Goal: Transaction & Acquisition: Obtain resource

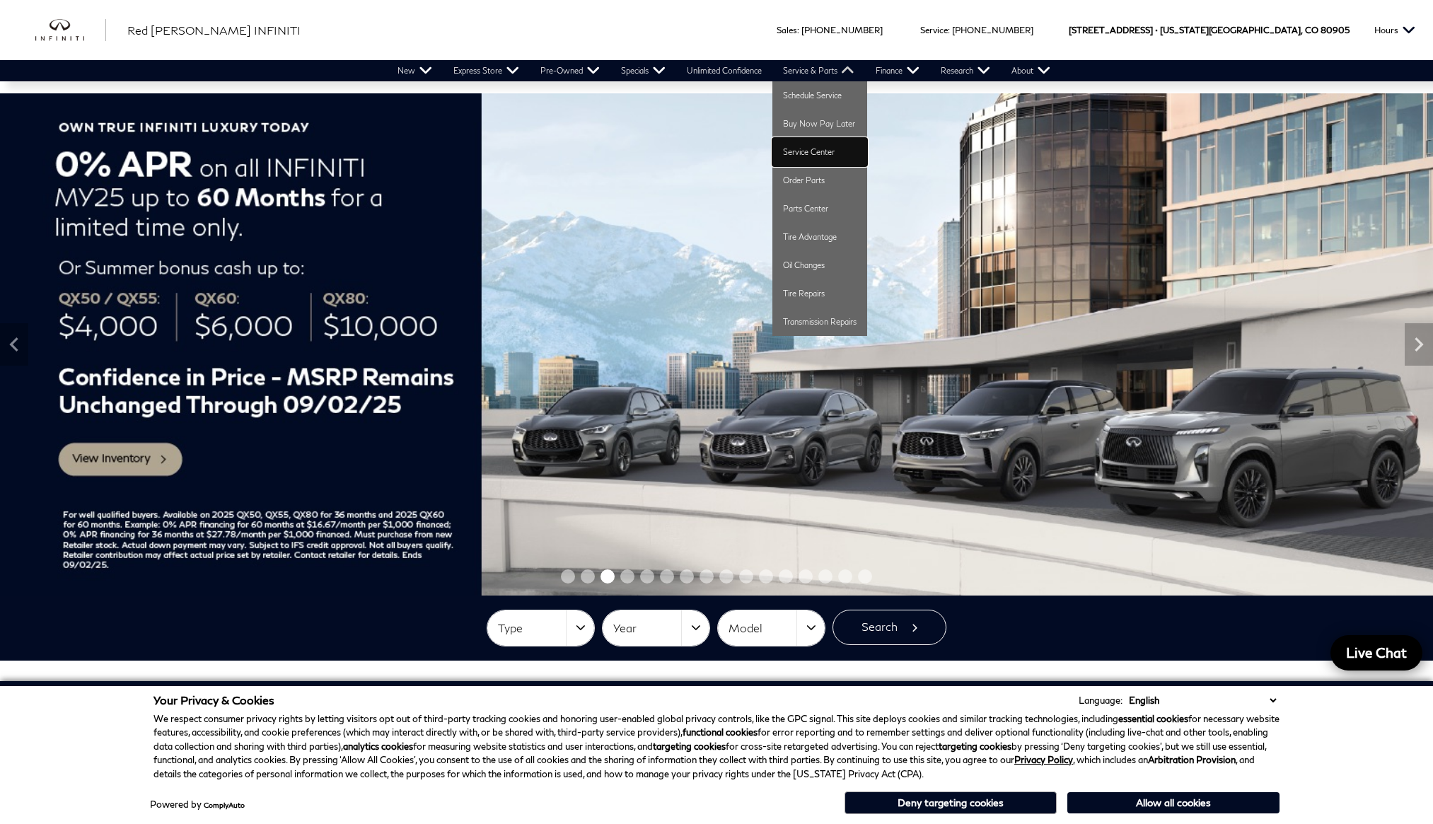
click at [806, 156] on link "Service Center" at bounding box center [819, 152] width 95 height 28
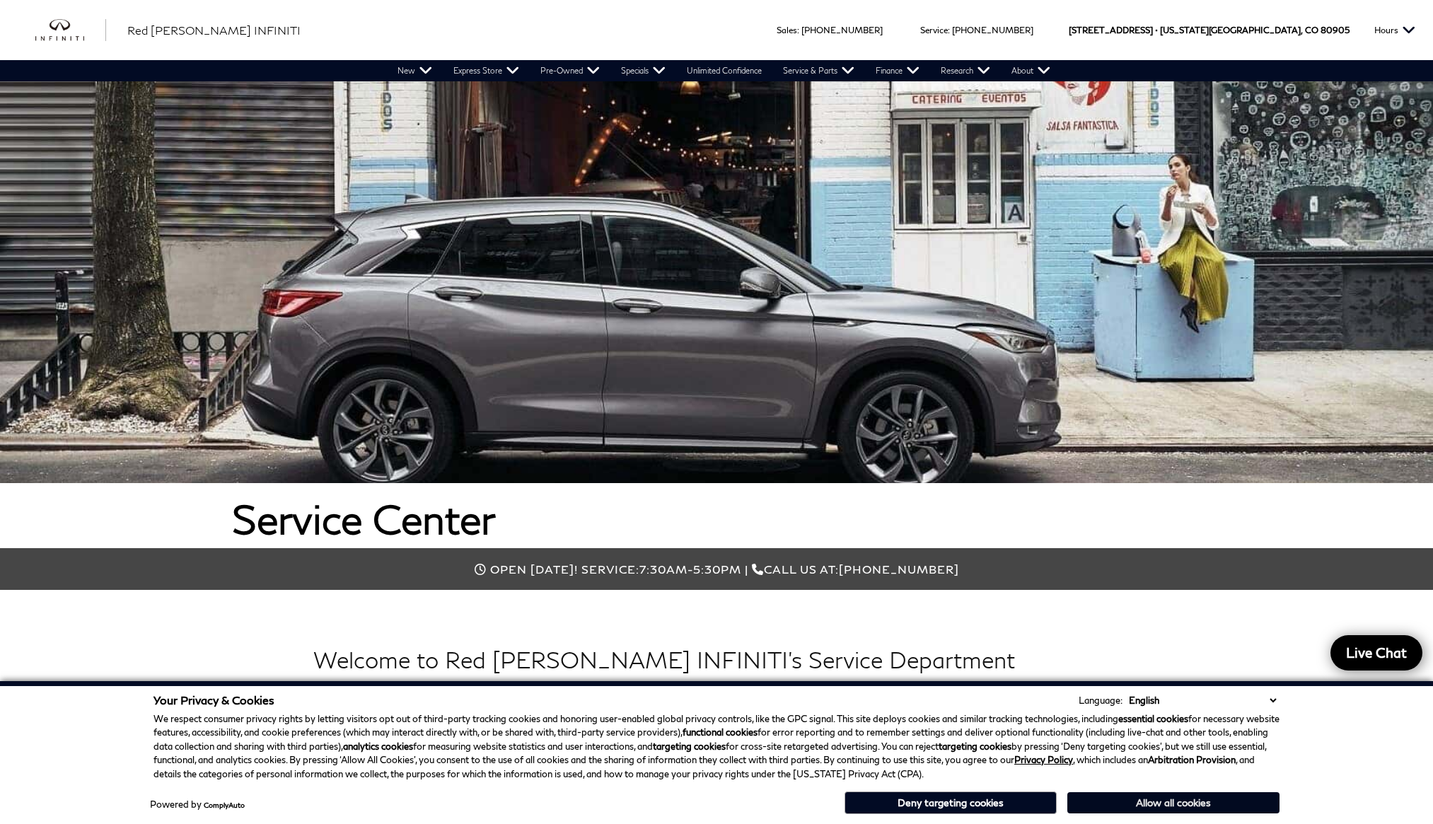
click at [1125, 804] on button "Allow all cookies" at bounding box center [1173, 802] width 212 height 21
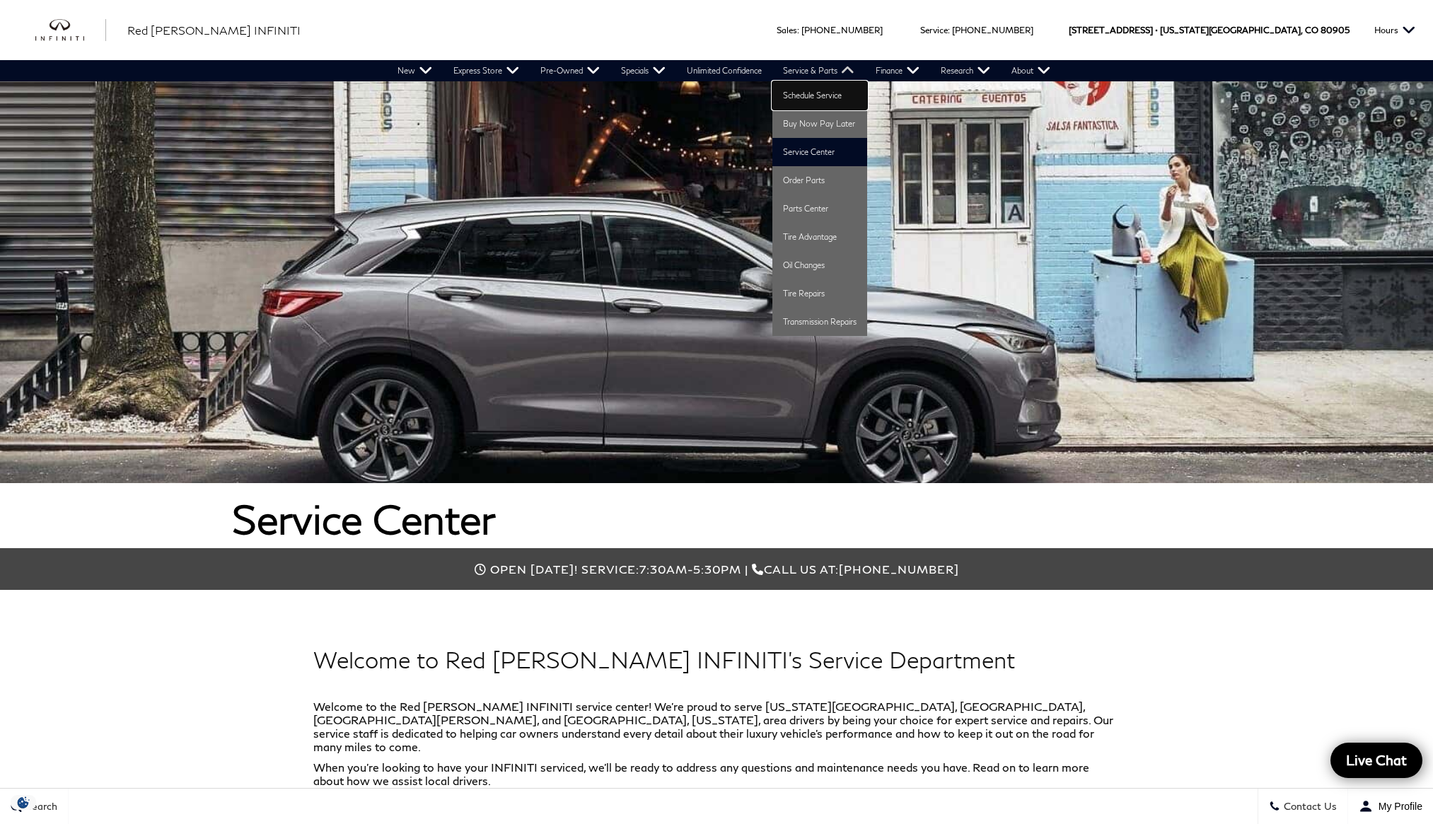
click at [834, 99] on link "Schedule Service" at bounding box center [819, 95] width 95 height 28
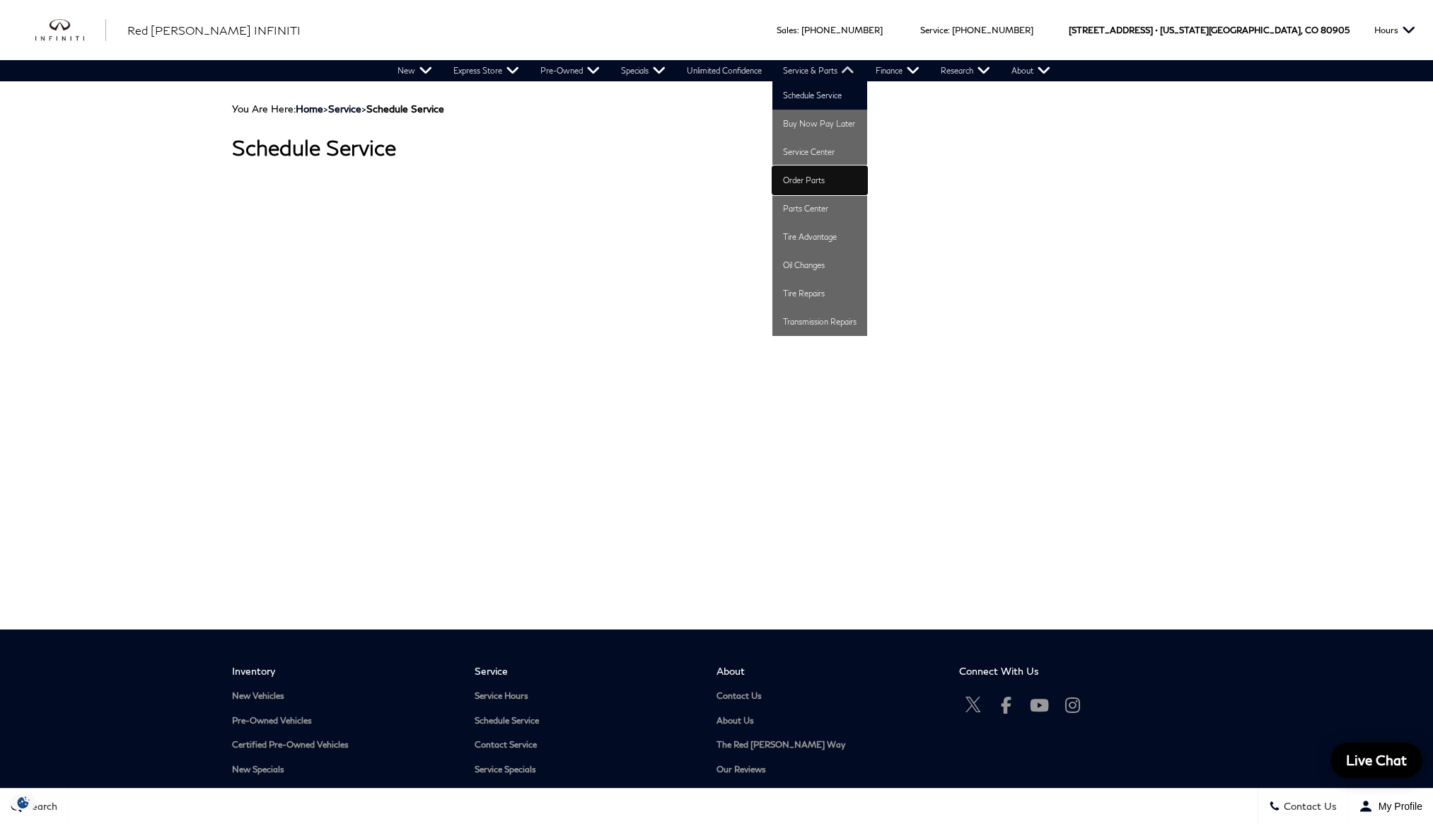
click at [818, 180] on link "Order Parts" at bounding box center [819, 180] width 95 height 28
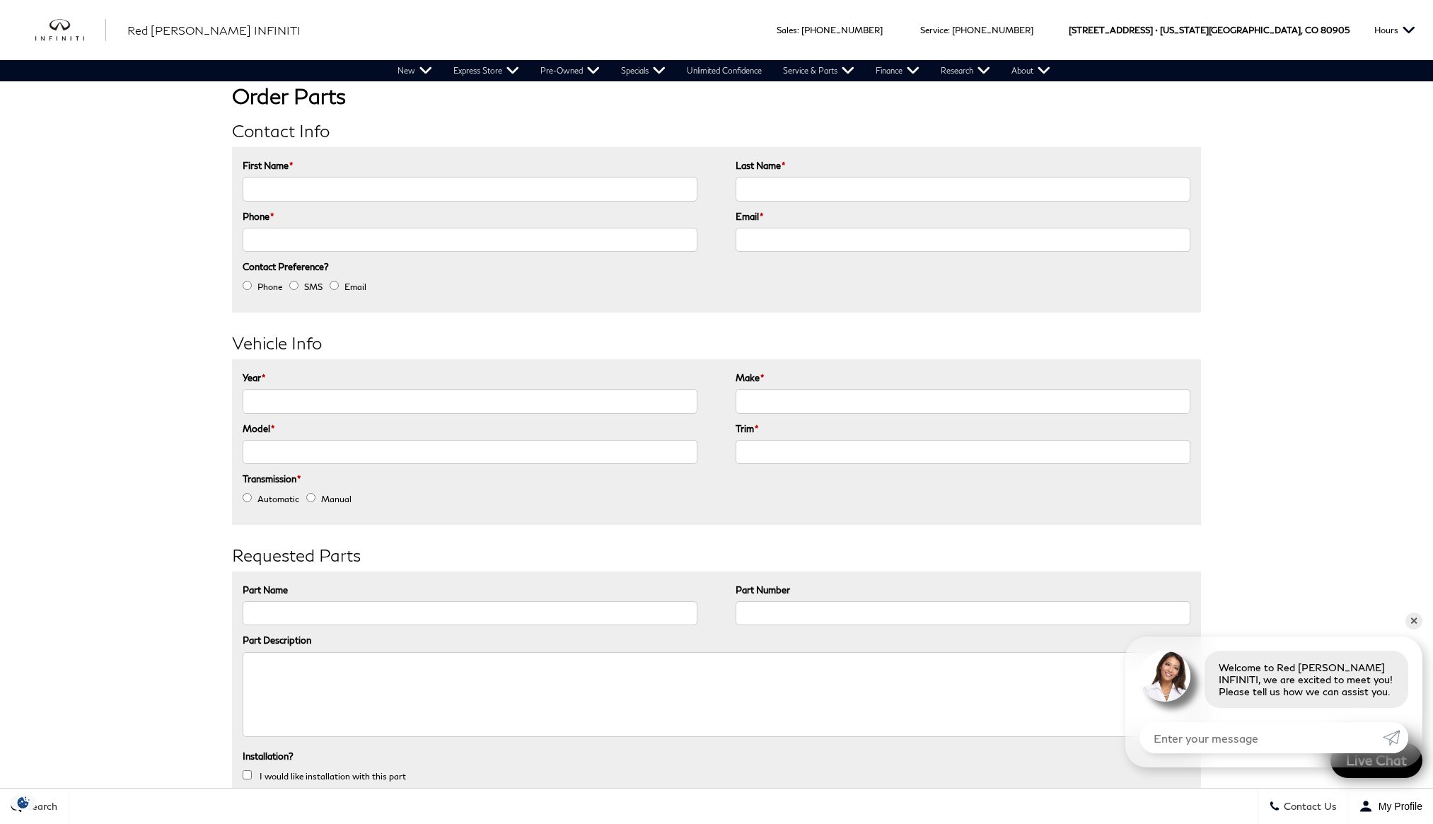
scroll to position [124, 0]
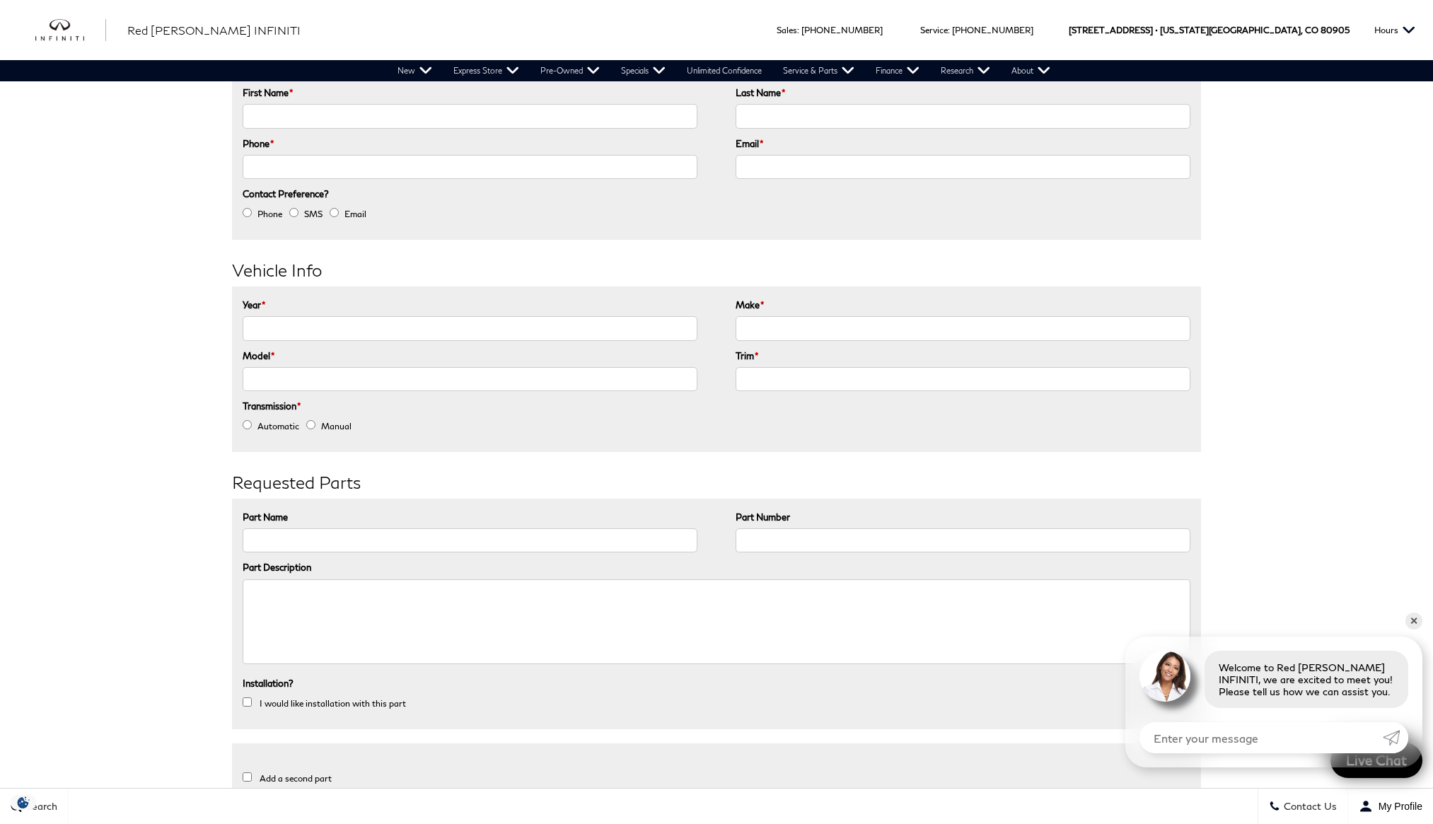
click at [753, 535] on input "Part Number" at bounding box center [963, 540] width 455 height 24
paste input "17285-3JA1A"
type input "17285-3JA1A"
click at [683, 634] on textarea "Part Description" at bounding box center [717, 621] width 948 height 85
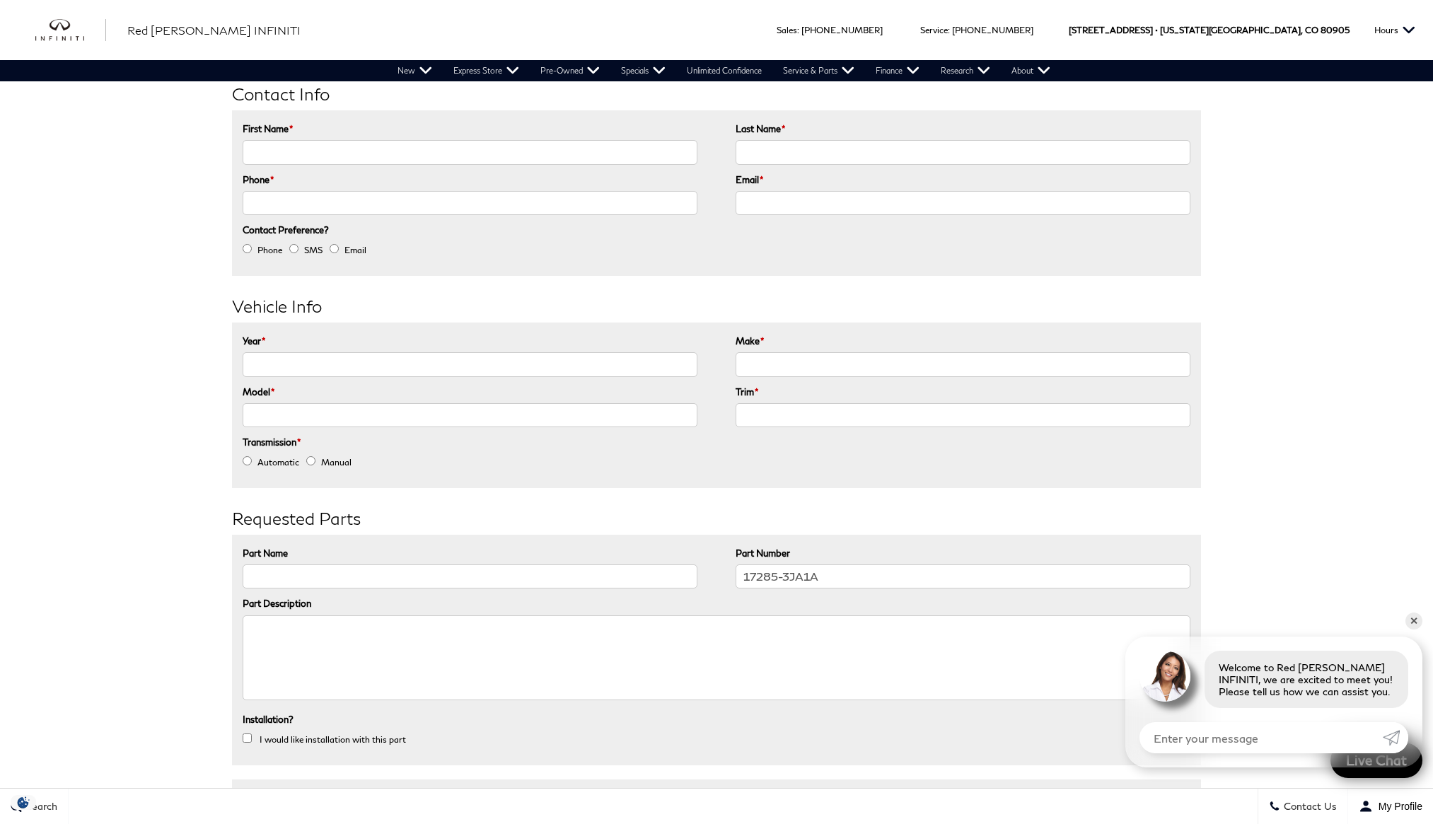
scroll to position [0, 0]
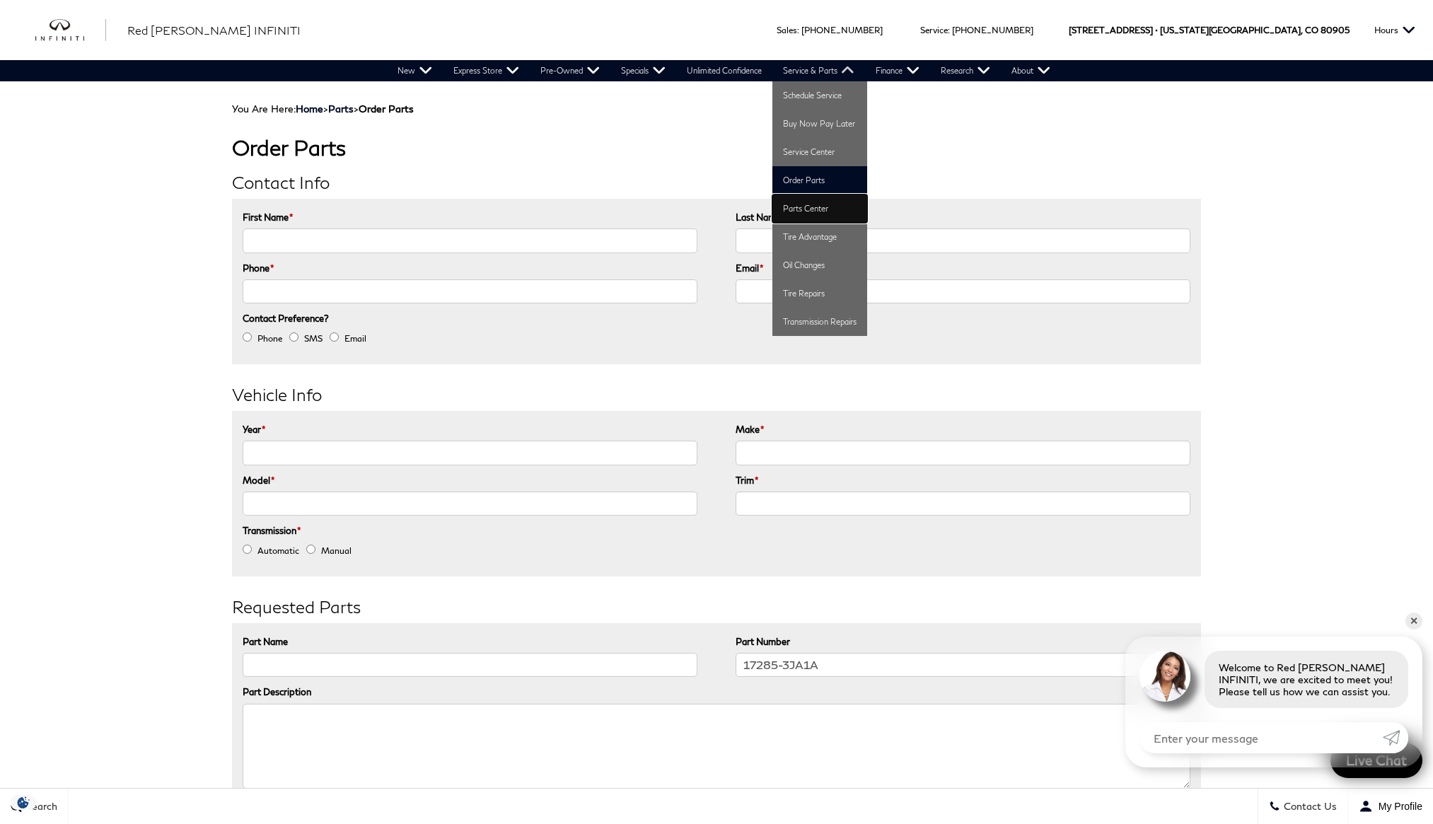
click at [808, 215] on link "Parts Center" at bounding box center [819, 209] width 95 height 28
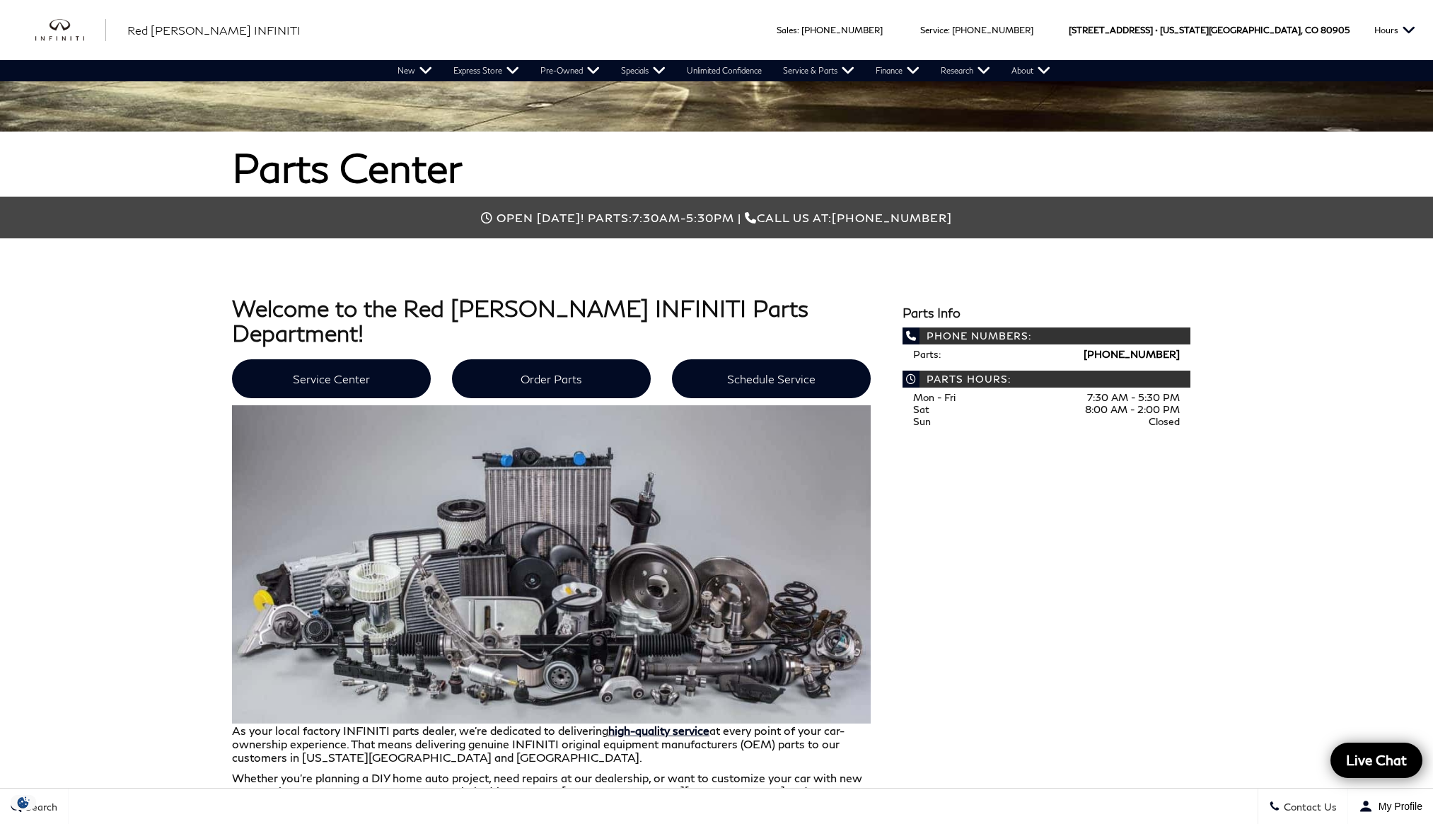
scroll to position [352, 0]
click at [1406, 31] on button "Hours" at bounding box center [1394, 30] width 55 height 60
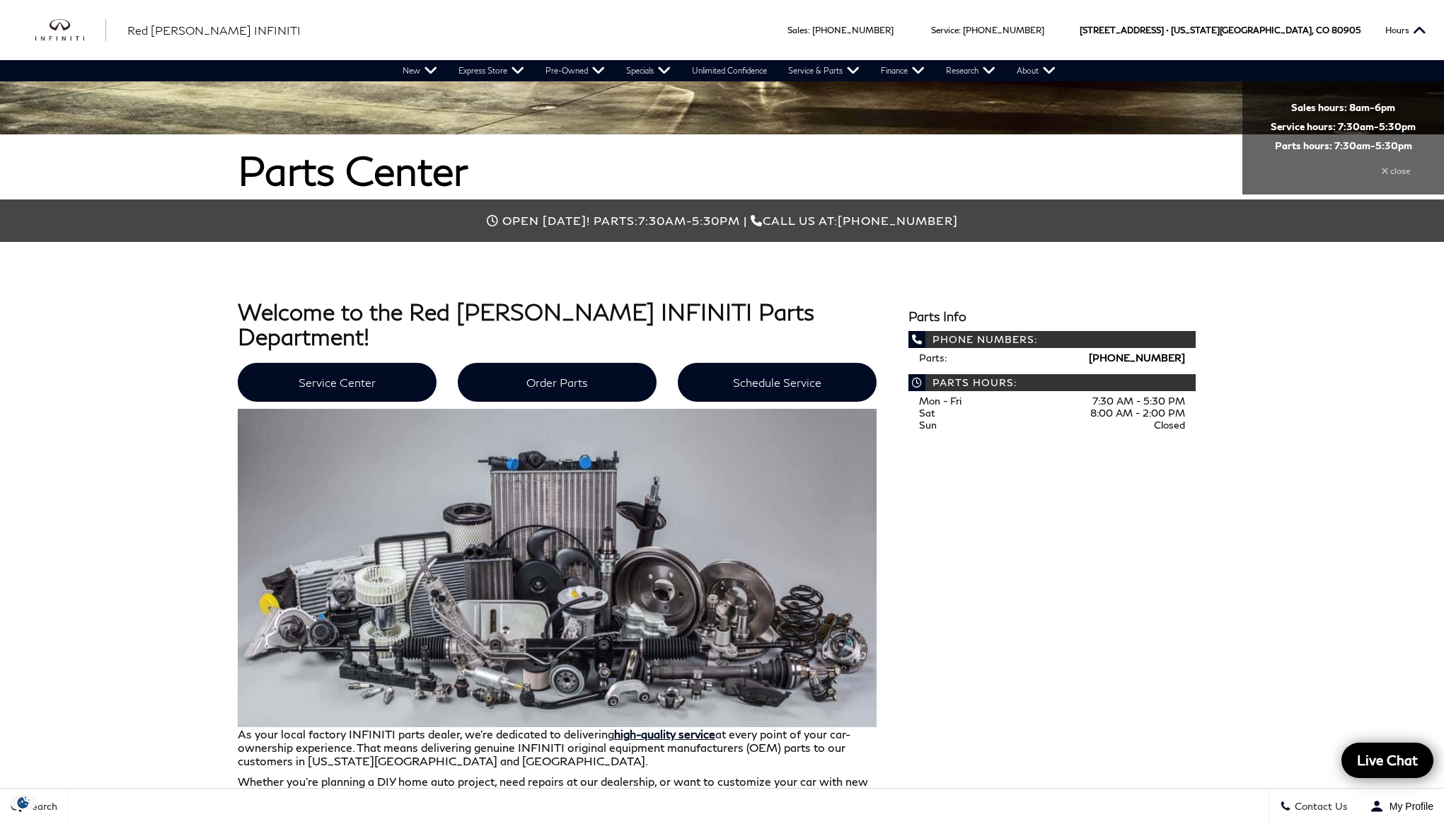
click at [1397, 169] on div "close" at bounding box center [1342, 165] width 145 height 29
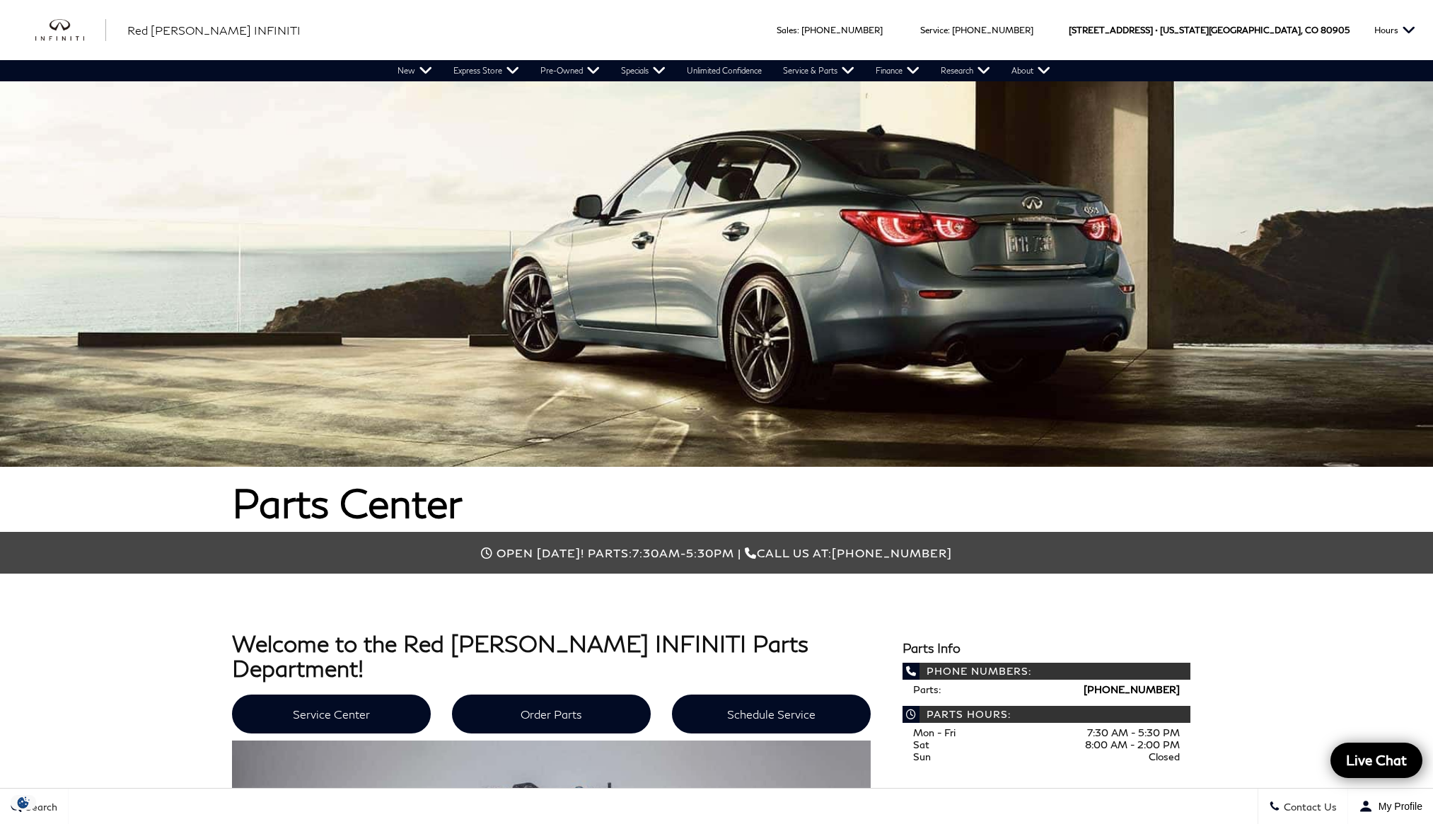
scroll to position [0, 0]
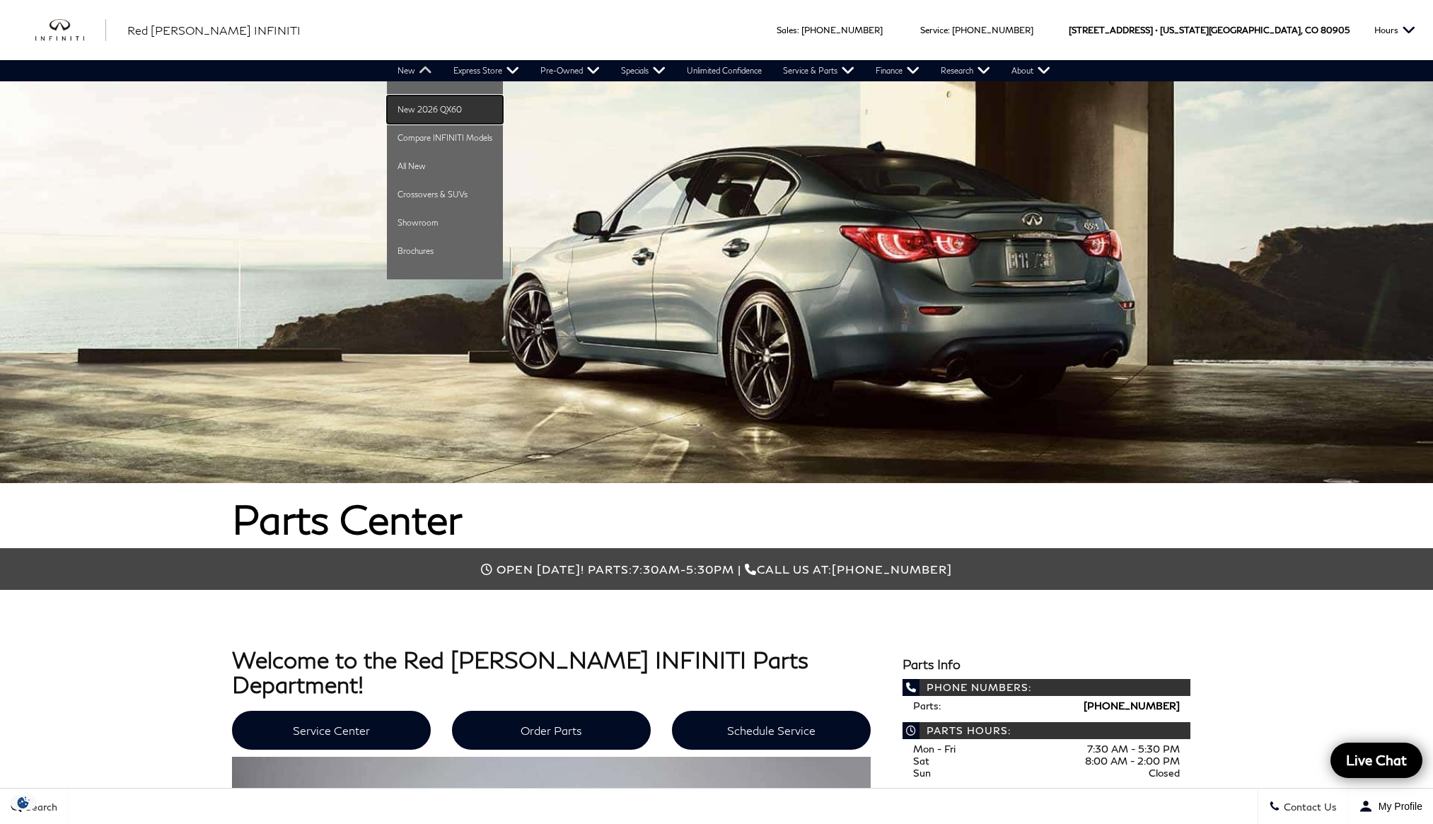
click at [441, 109] on link "New 2026 QX60" at bounding box center [445, 109] width 116 height 28
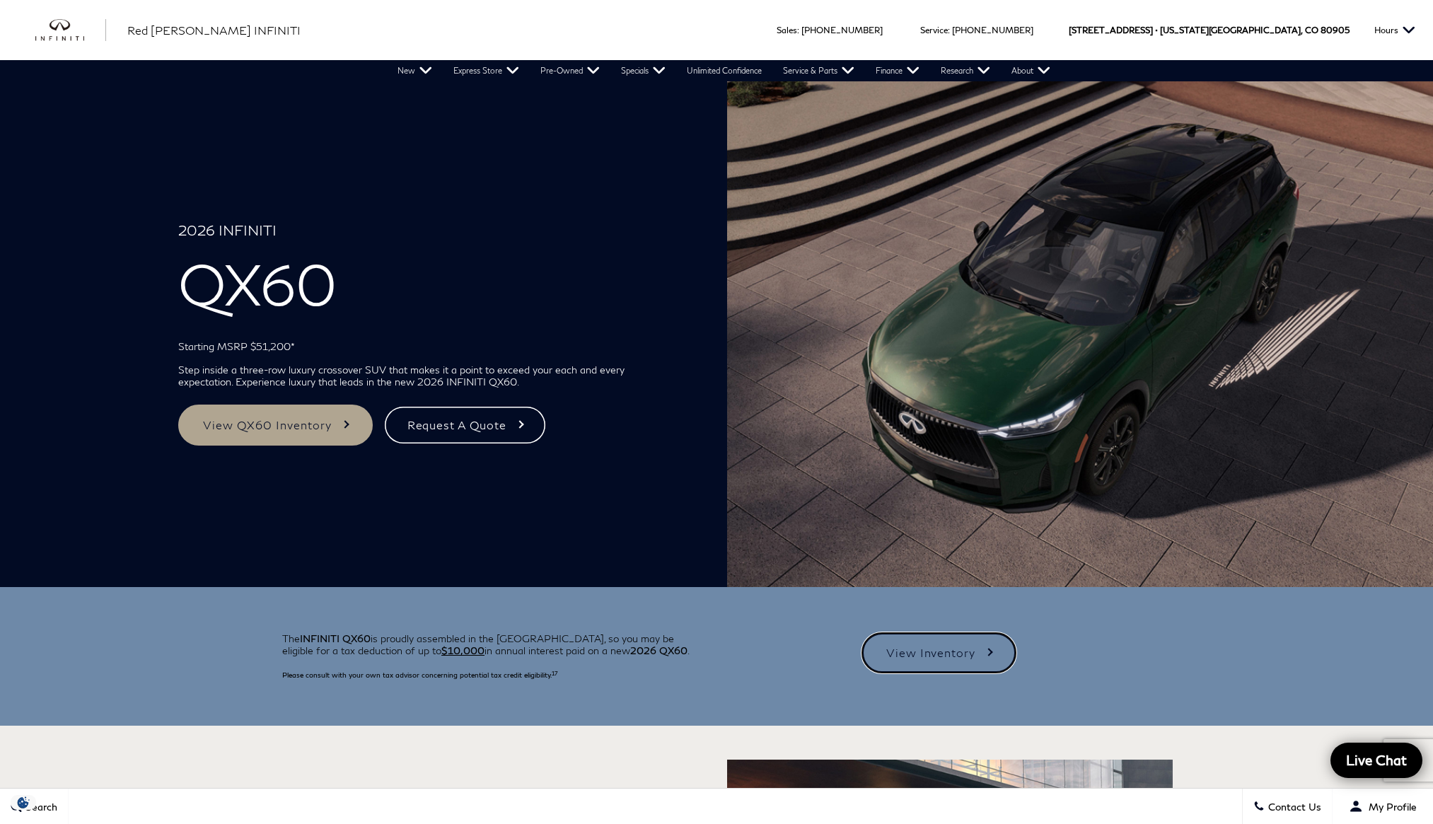
click at [917, 648] on link "View Inventory" at bounding box center [939, 652] width 155 height 41
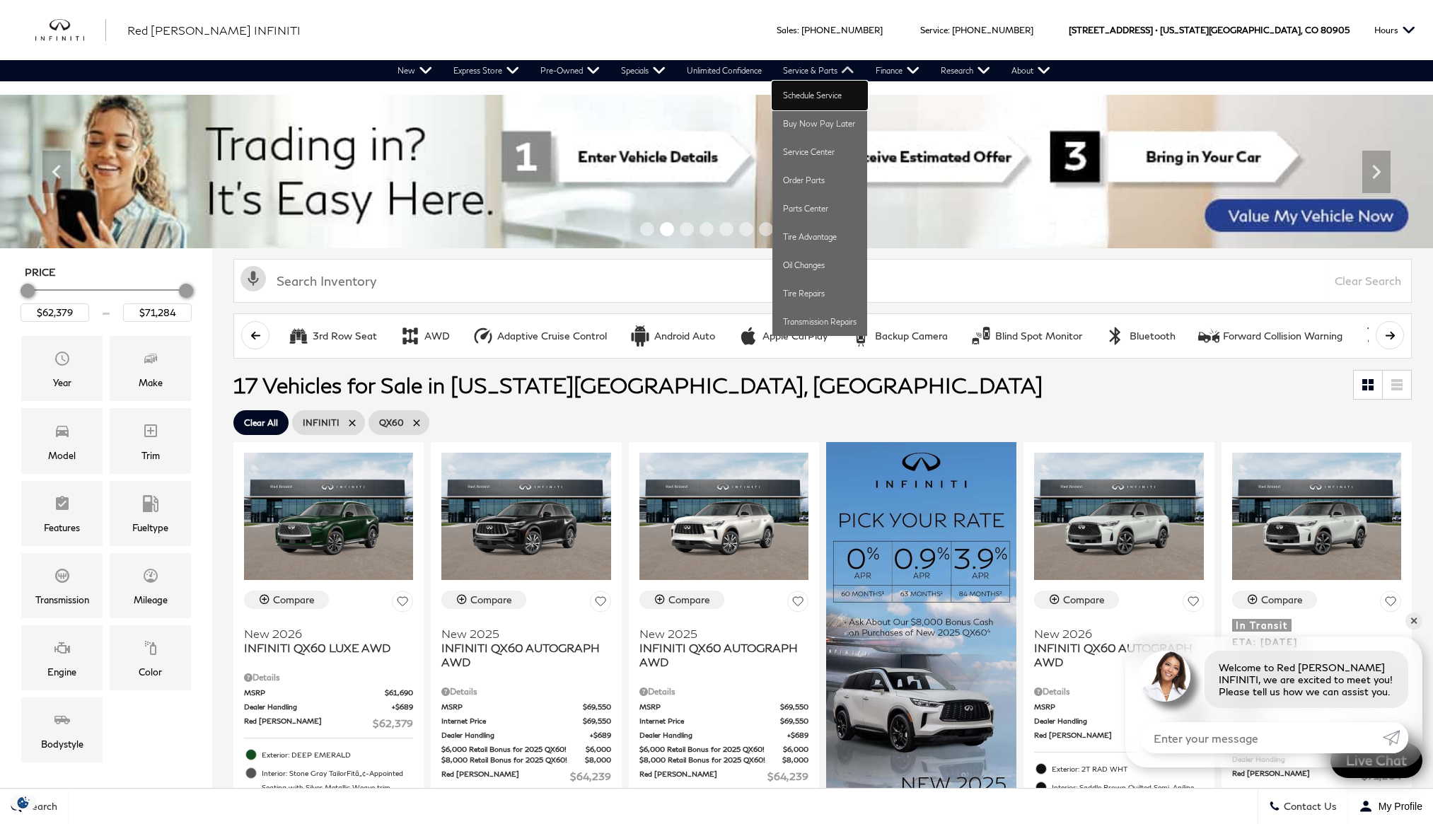
click at [825, 96] on link "Schedule Service" at bounding box center [819, 95] width 95 height 28
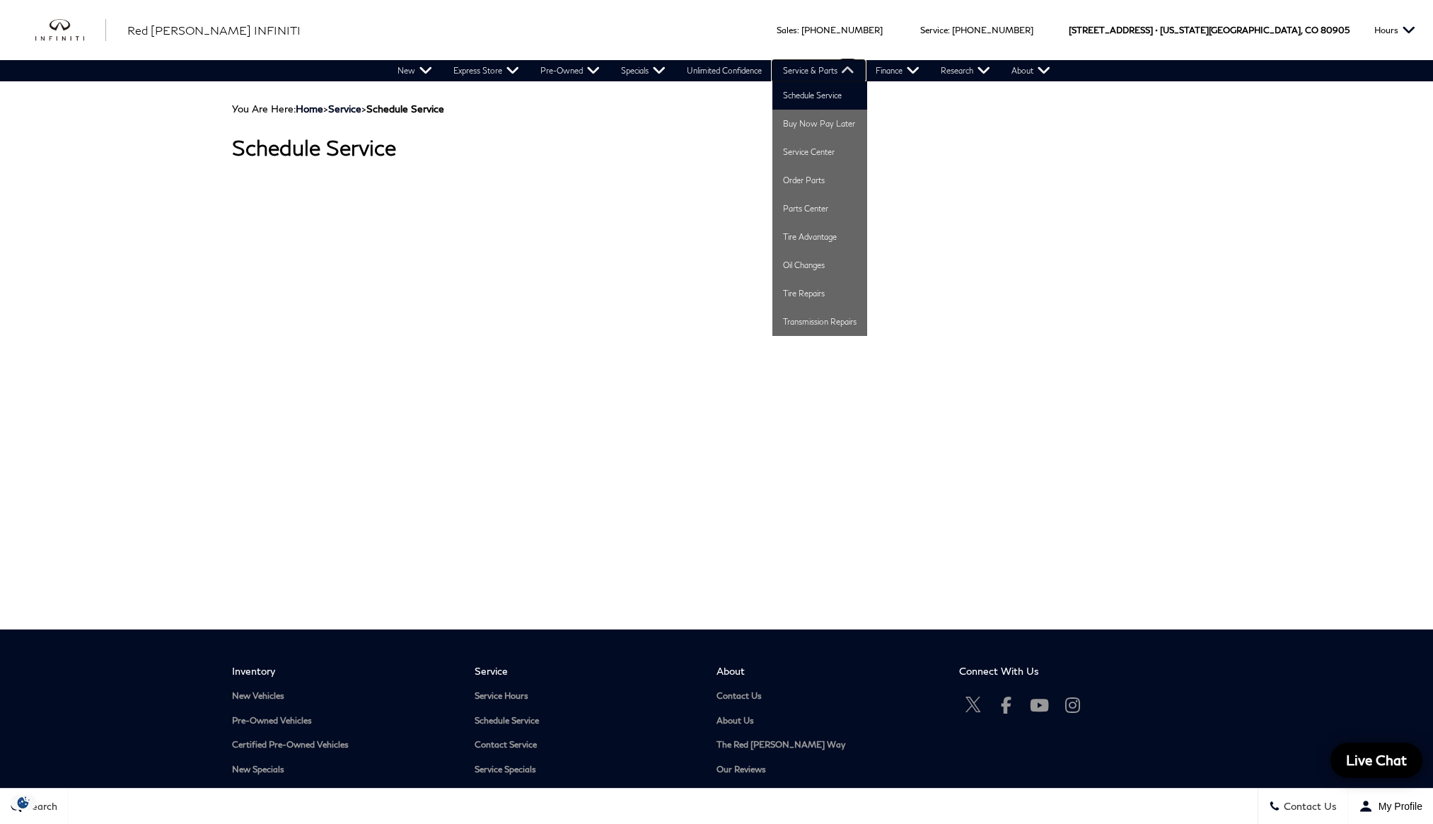
click at [814, 67] on link "Service & Parts" at bounding box center [818, 70] width 93 height 21
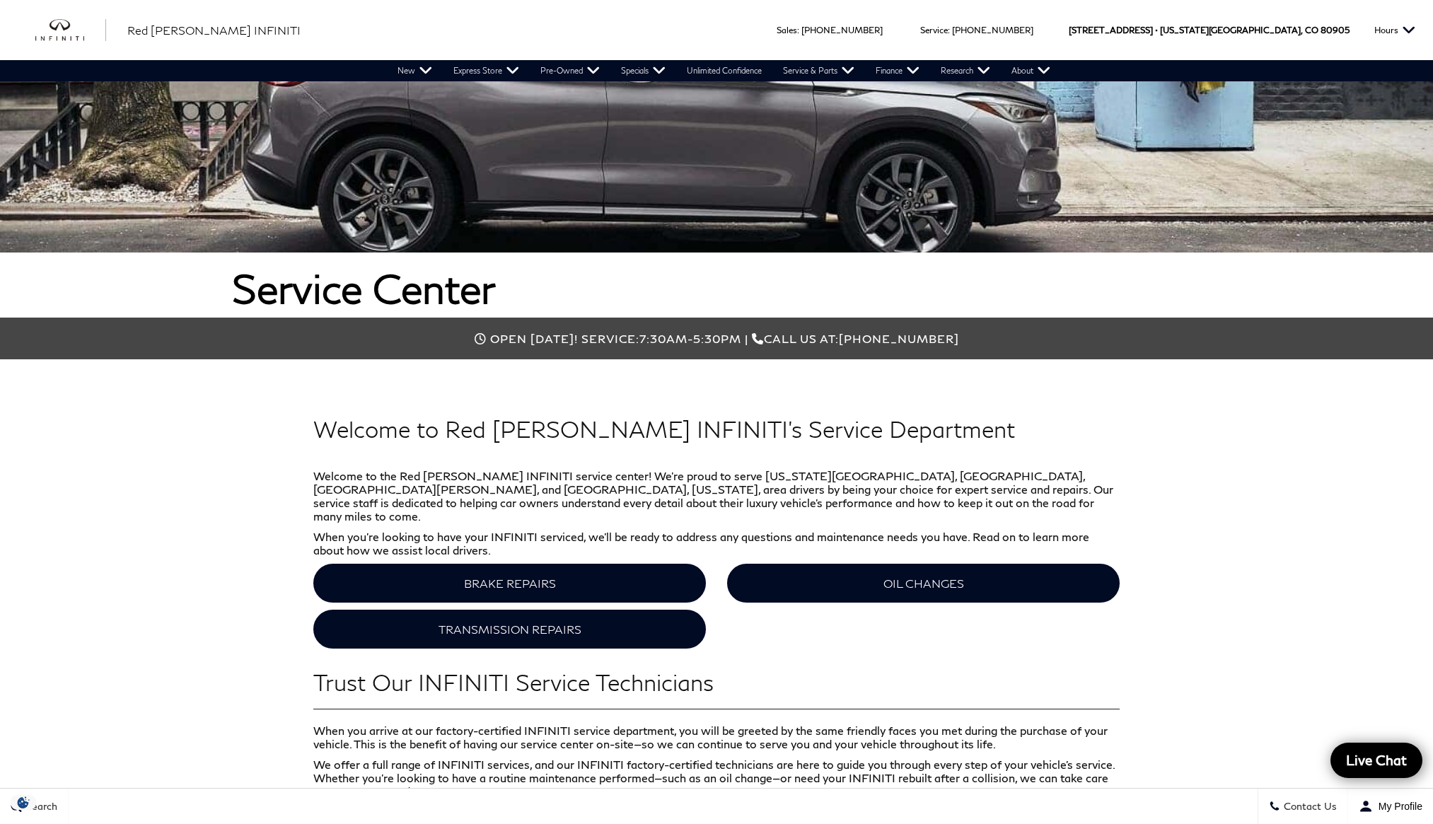
scroll to position [231, 0]
click at [623, 339] on span "Service:" at bounding box center [610, 338] width 58 height 13
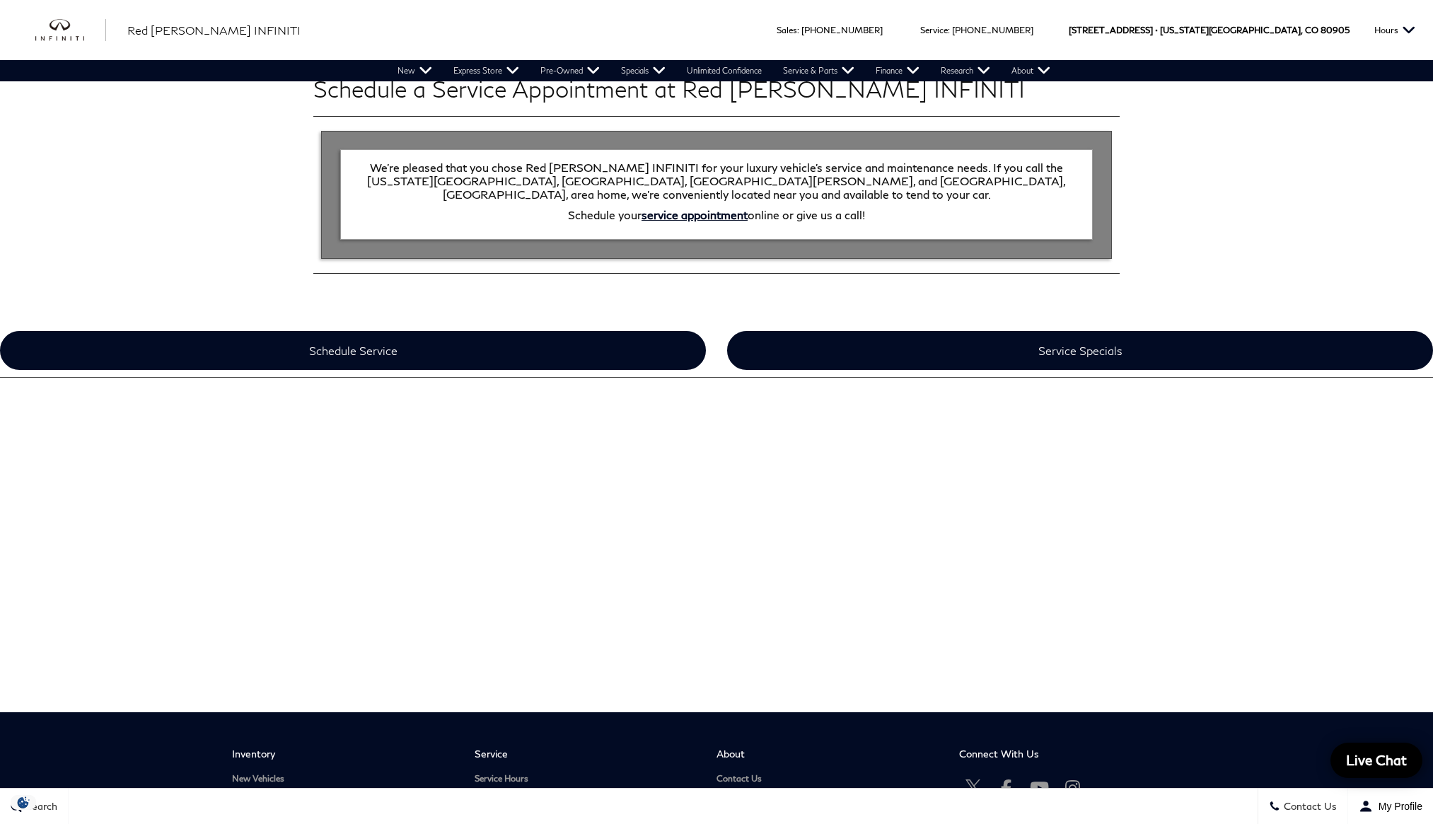
scroll to position [2647, 0]
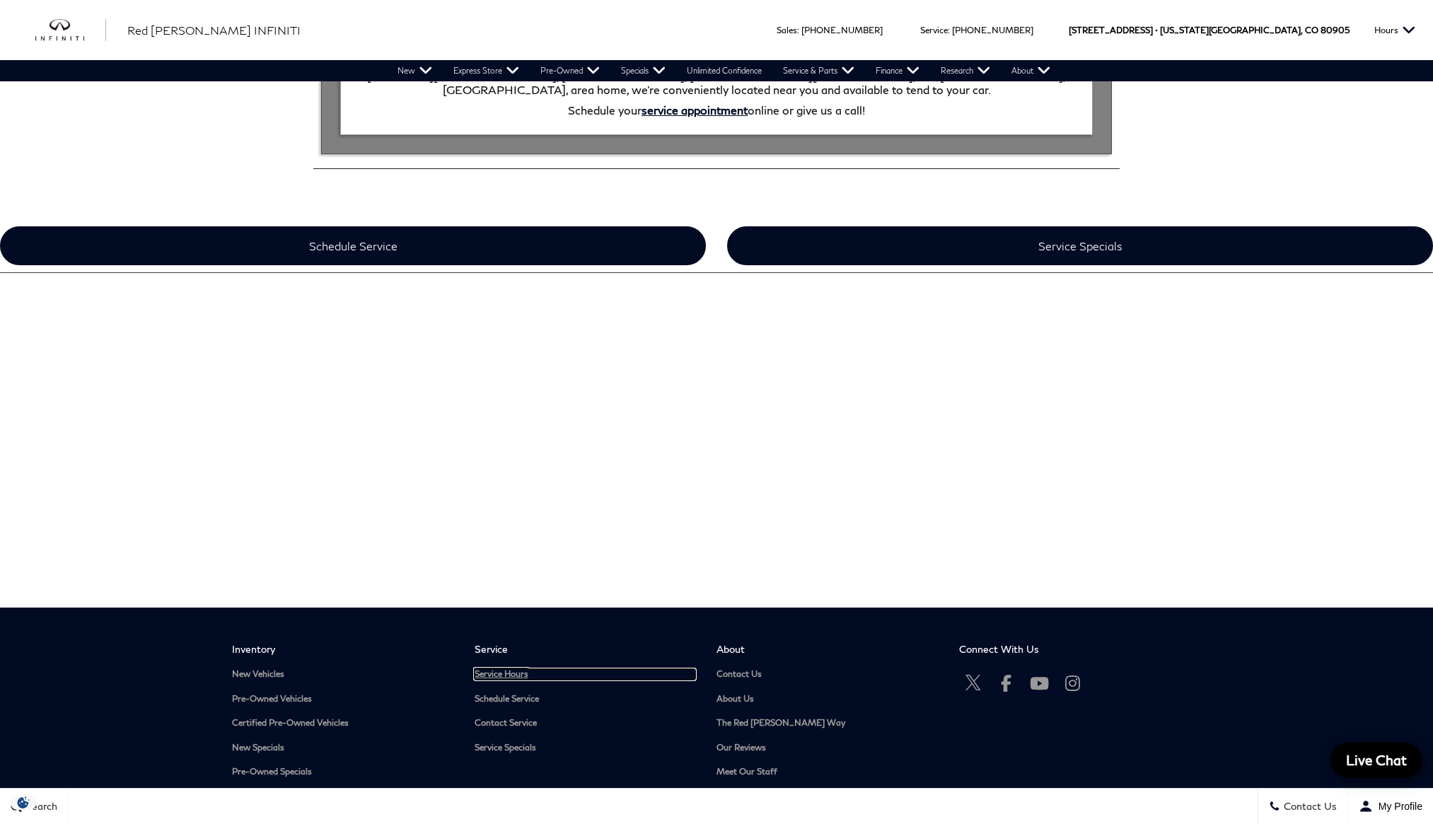
click at [514, 669] on link "Service Hours" at bounding box center [585, 674] width 221 height 11
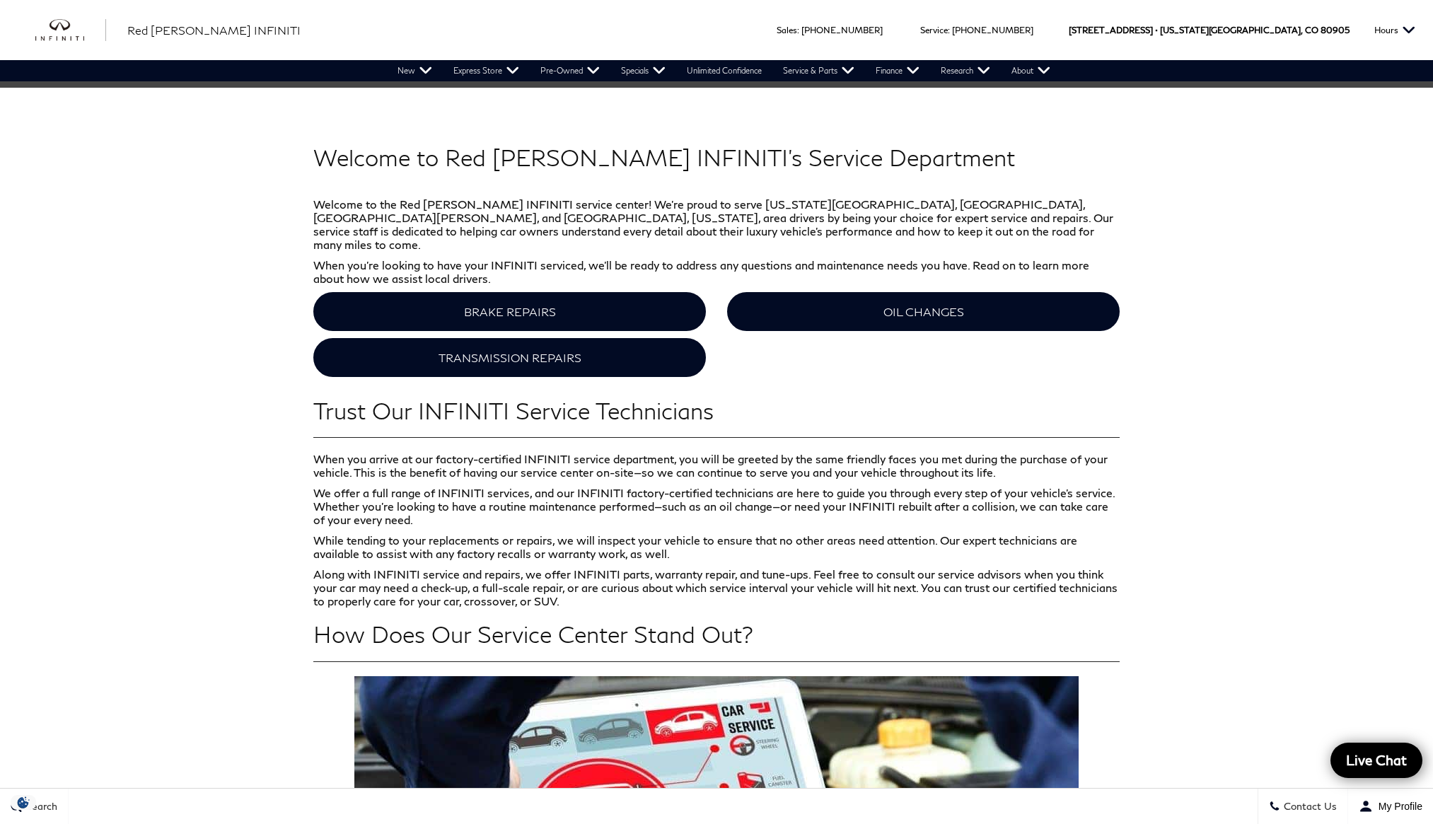
scroll to position [535, 0]
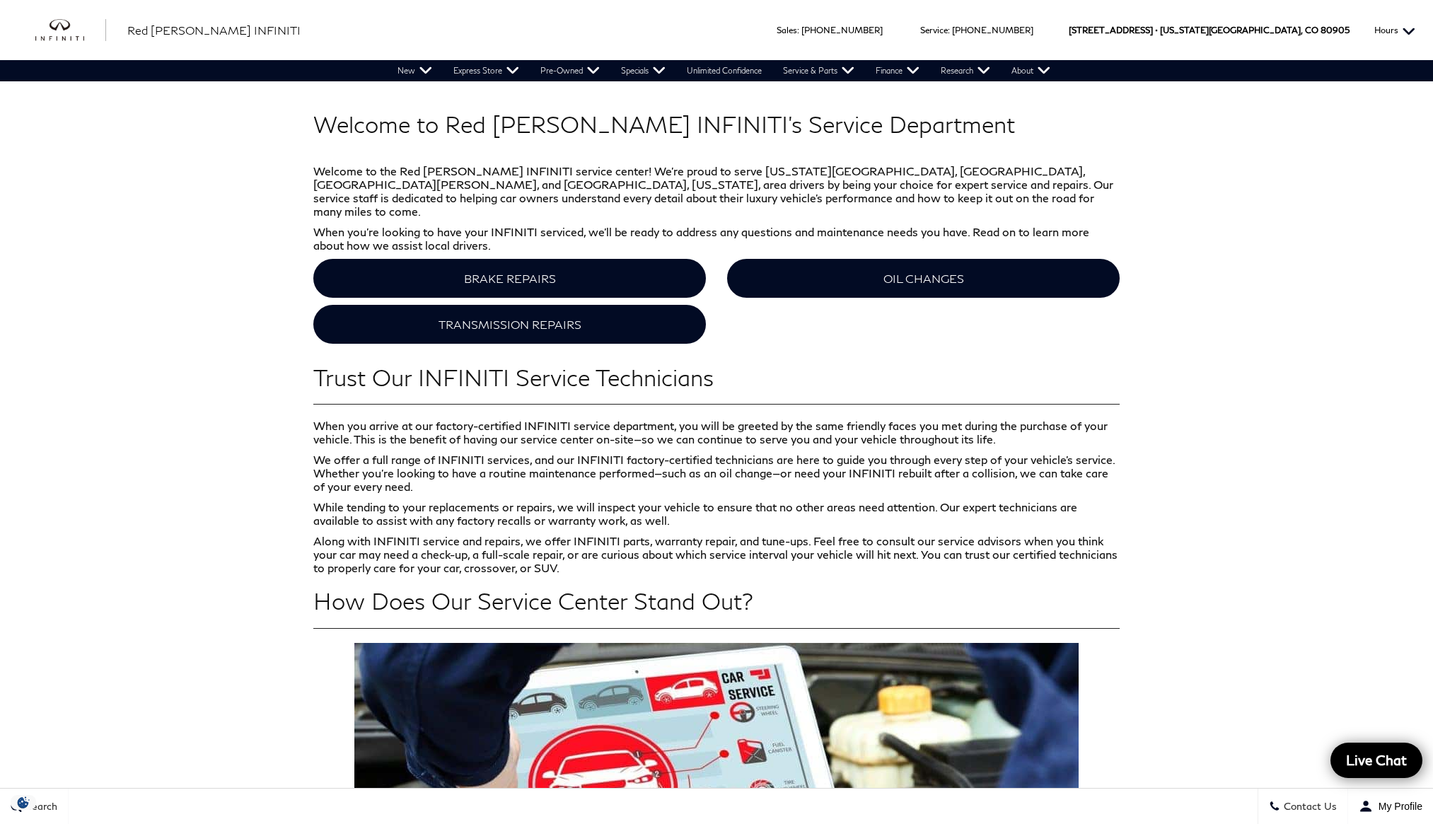
click at [1412, 28] on button "Hours" at bounding box center [1394, 30] width 55 height 60
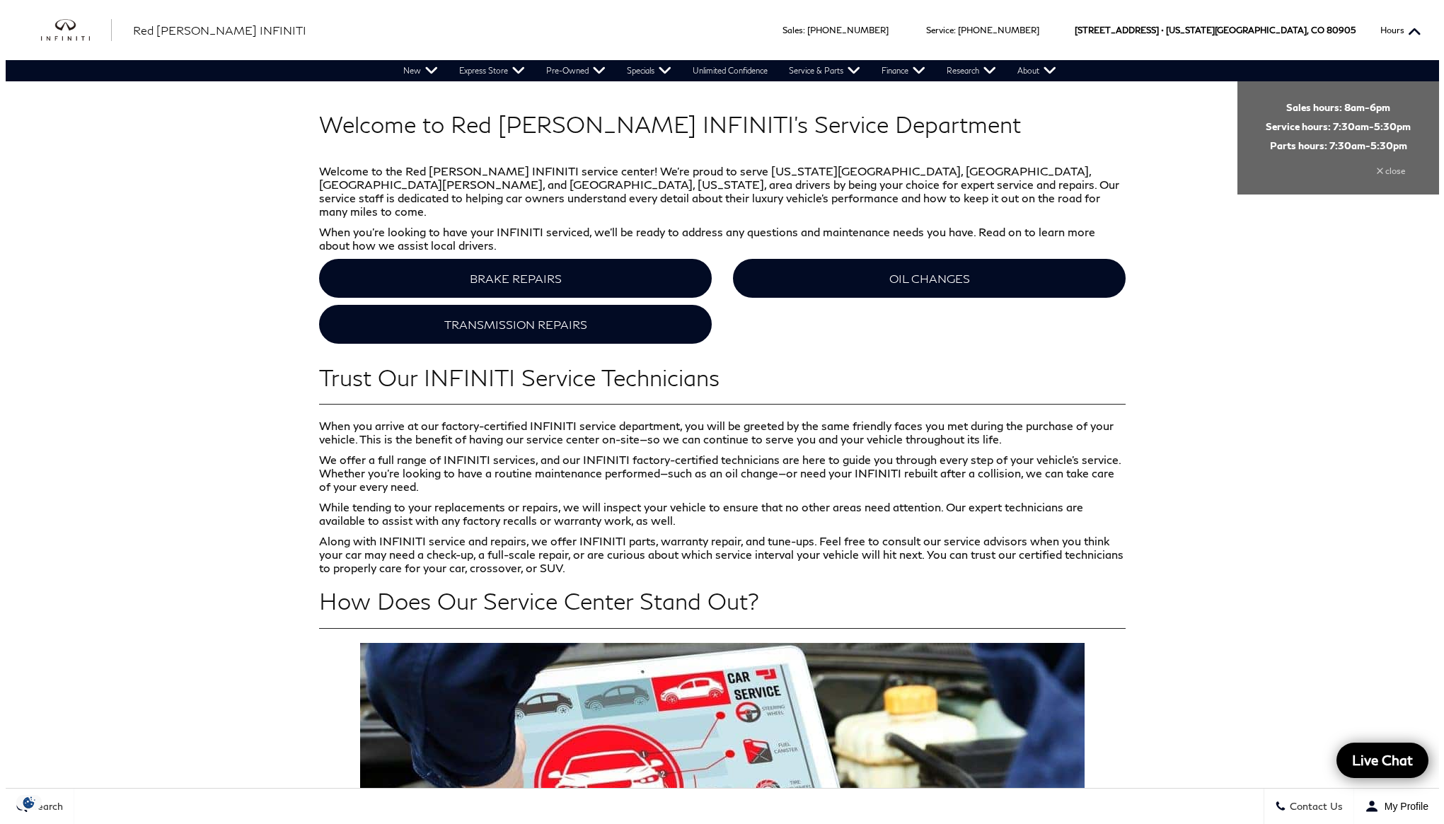
scroll to position [538, 0]
click at [1106, 419] on p "When you arrive at our factory-certified INFINITI service department, you will …" at bounding box center [722, 432] width 806 height 27
click at [1396, 169] on div "close" at bounding box center [1342, 165] width 145 height 29
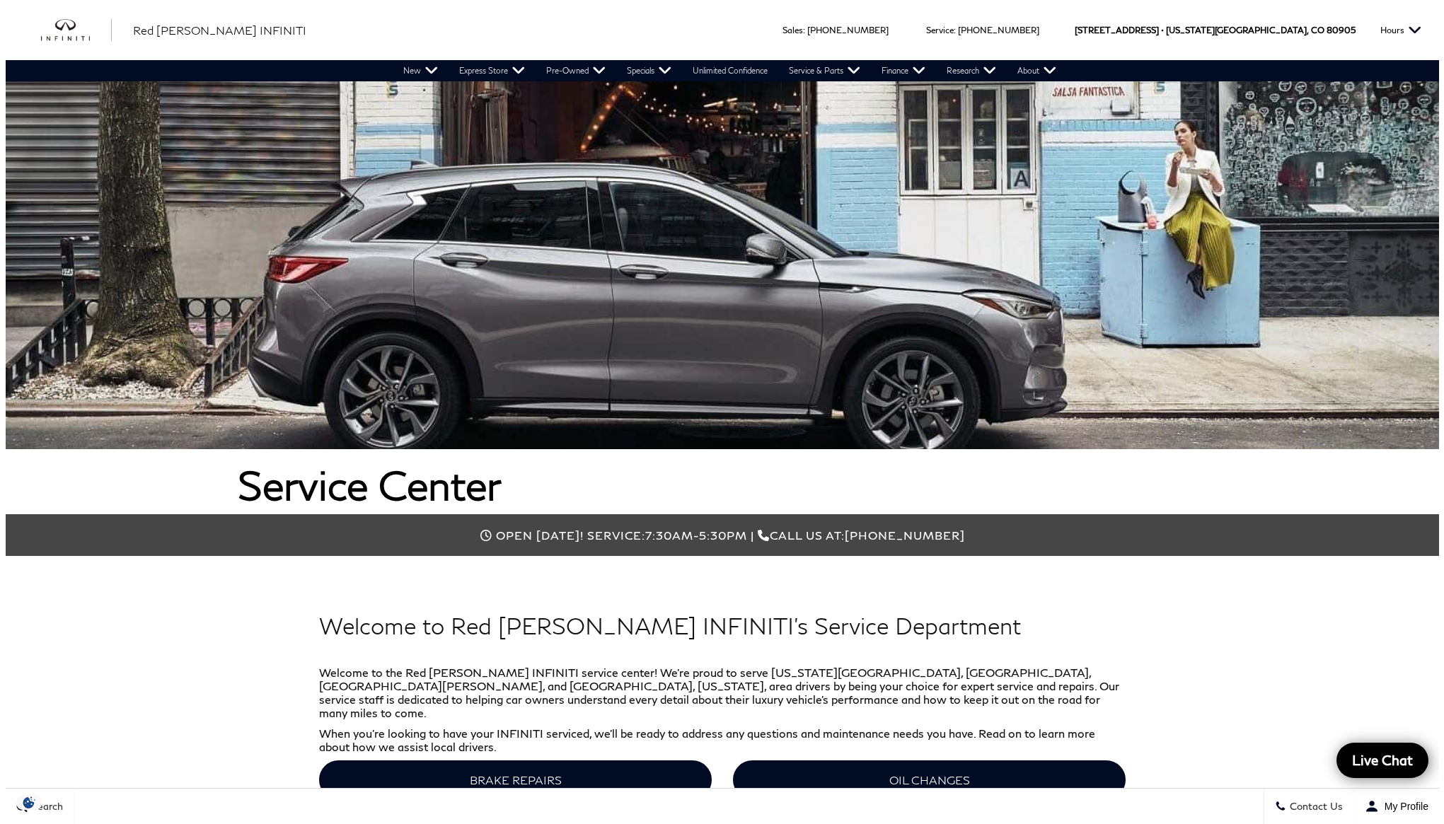
scroll to position [0, 0]
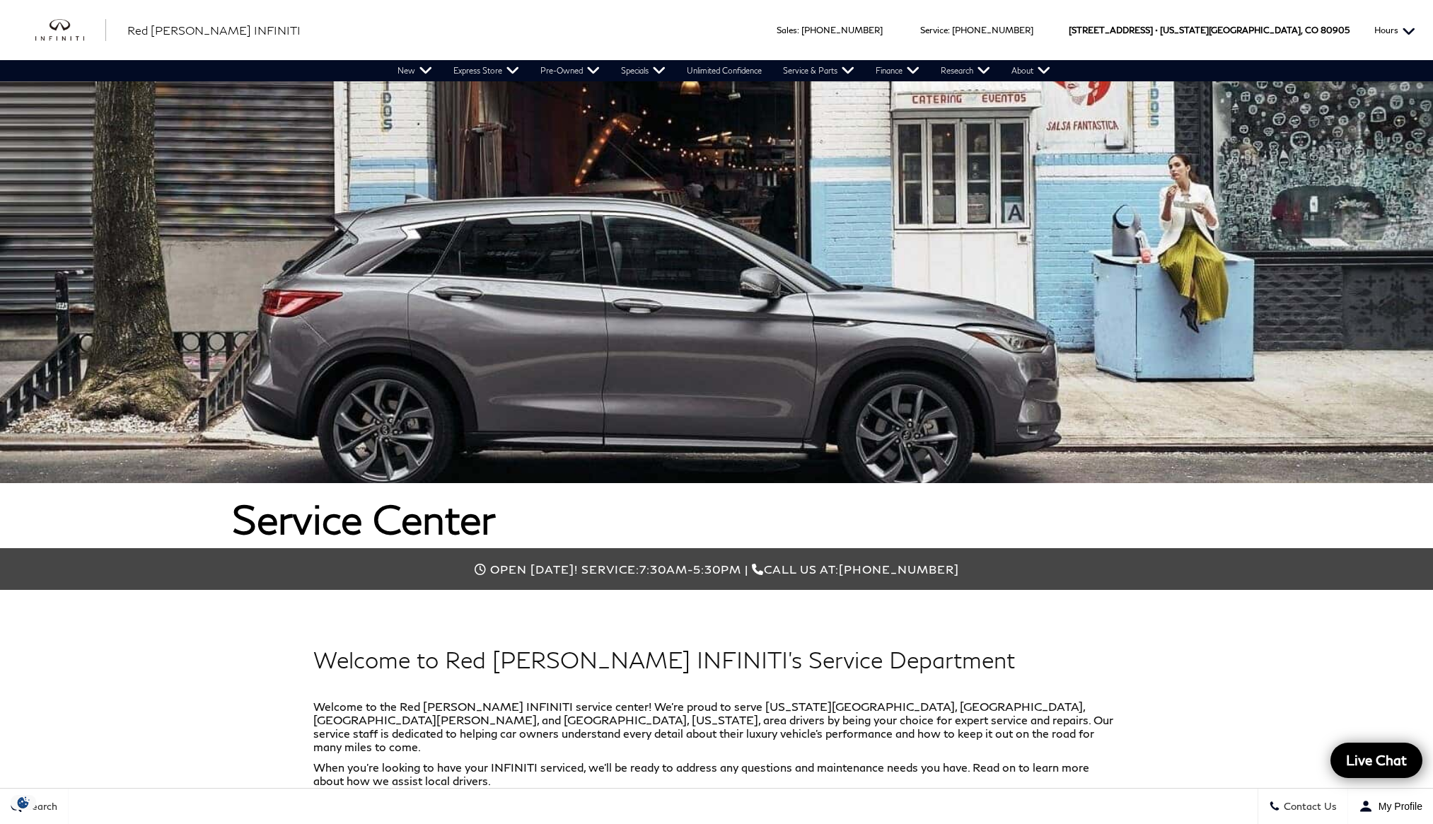
click at [1403, 32] on button "Hours" at bounding box center [1394, 30] width 55 height 60
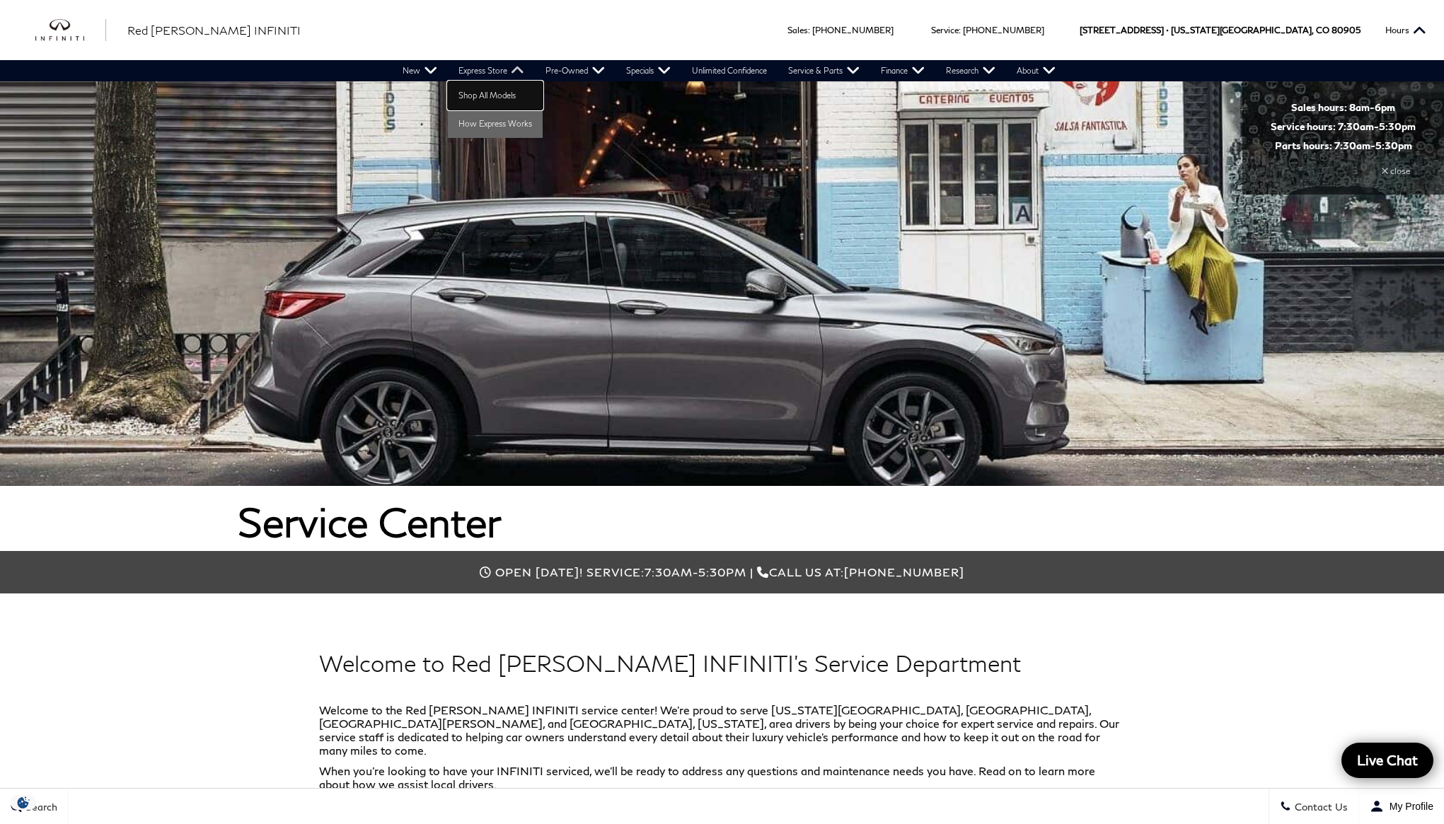
click at [475, 89] on link "Shop All Models" at bounding box center [495, 95] width 95 height 28
